Goal: Transaction & Acquisition: Purchase product/service

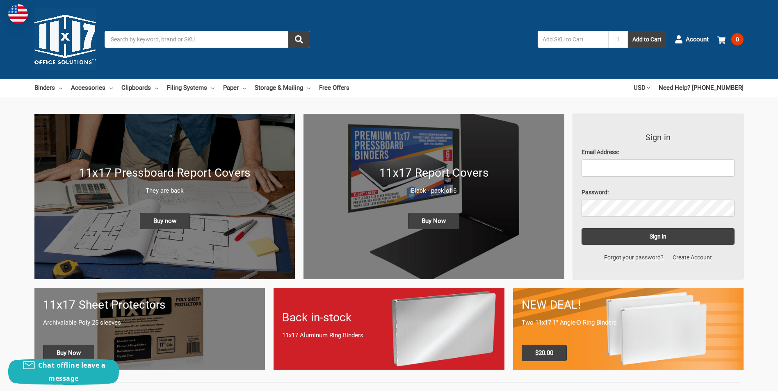
click at [486, 82] on nav "Binders All Binders 11x17 (Tabloid) All 11x17 (Tabloid) Ring Binders Fold-Over …" at bounding box center [329, 88] width 591 height 18
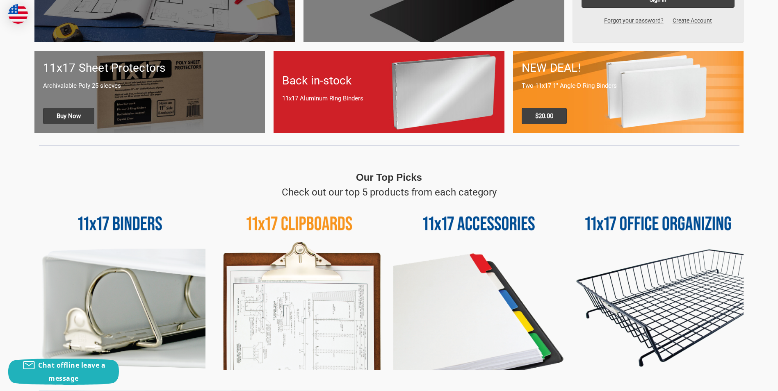
scroll to position [369, 0]
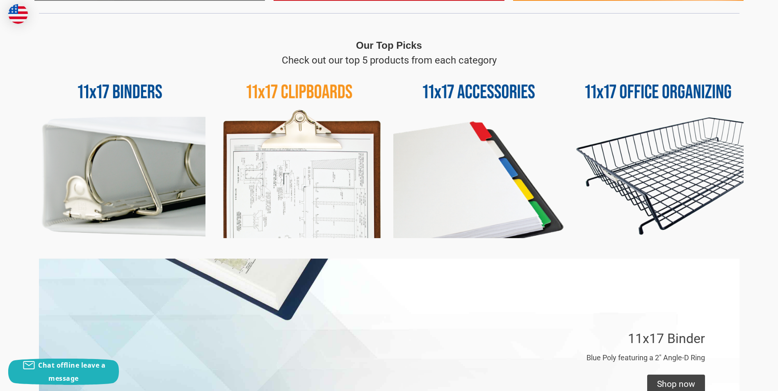
click at [302, 158] on img at bounding box center [299, 153] width 171 height 171
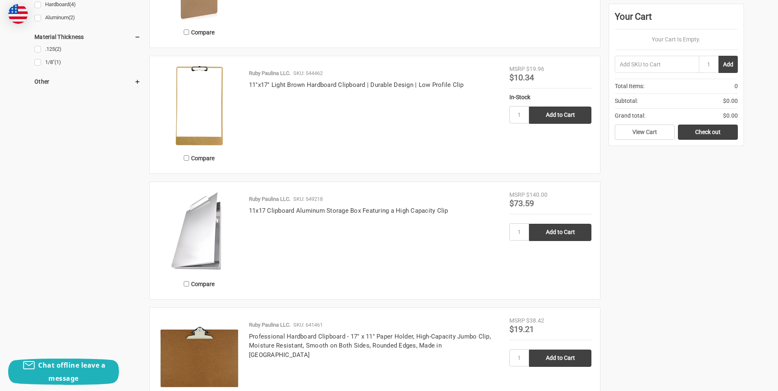
scroll to position [615, 0]
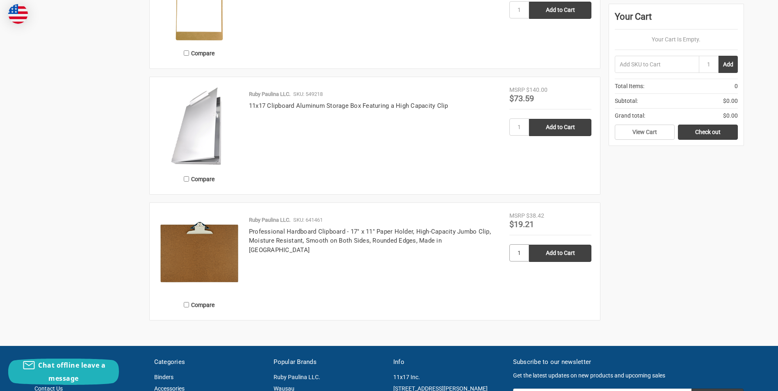
click at [521, 256] on input "1" at bounding box center [520, 253] width 20 height 17
type input "2"
click at [562, 252] on input "Add to Cart" at bounding box center [560, 253] width 62 height 17
type input "Add to Cart"
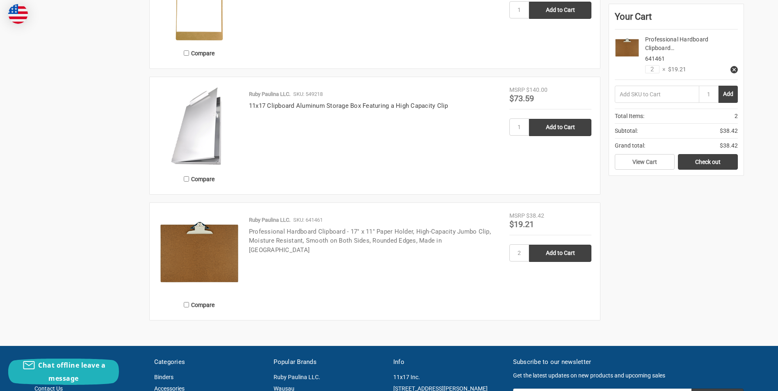
click at [275, 234] on link "Professional Hardboard Clipboard - 17" x 11" Paper Holder, High-Capacity Jumbo …" at bounding box center [370, 241] width 242 height 26
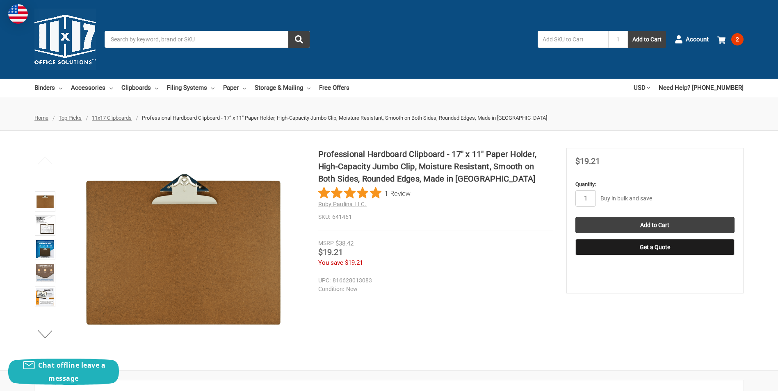
click at [521, 327] on div "Professional Hardboard Clipboard - 17" x 11" Paper Holder, High-Capacity Jumbo …" at bounding box center [389, 250] width 778 height 205
